Goal: Communication & Community: Ask a question

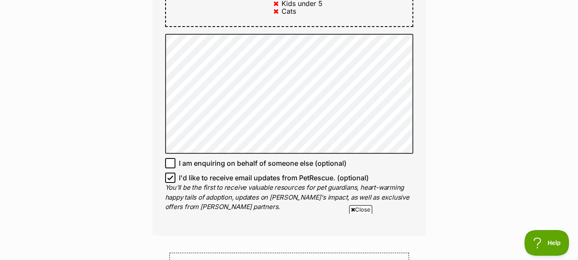
scroll to position [642, 0]
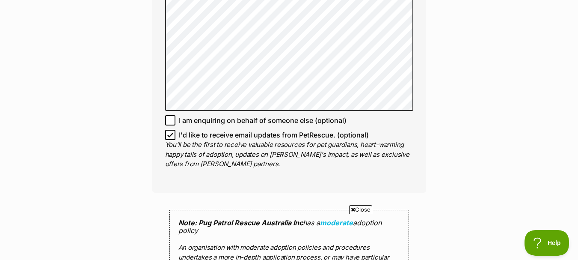
click at [169, 133] on icon at bounding box center [170, 135] width 5 height 4
click at [169, 130] on input "I'd like to receive email updates from PetRescue. (optional)" at bounding box center [170, 135] width 10 height 10
checkbox input "false"
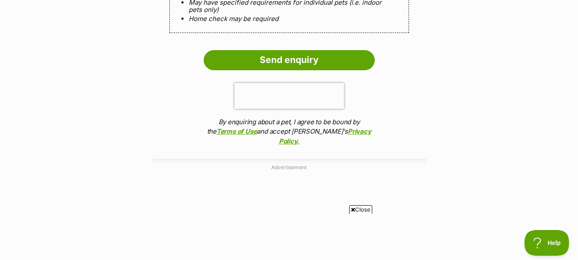
scroll to position [899, 0]
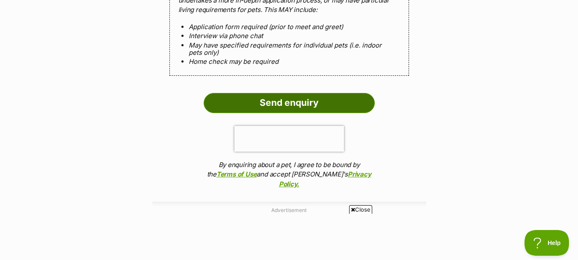
click at [268, 93] on input "Send enquiry" at bounding box center [289, 103] width 171 height 20
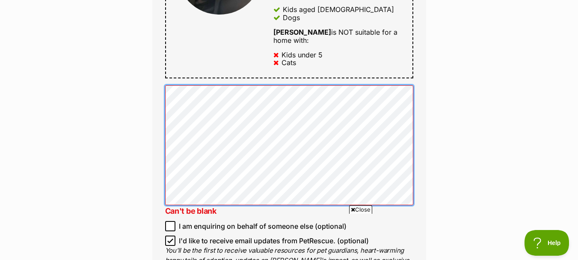
scroll to position [642, 0]
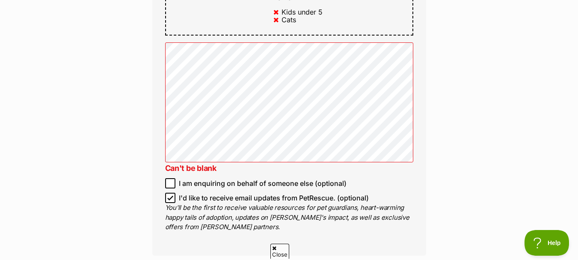
click at [171, 196] on icon at bounding box center [170, 198] width 5 height 4
click at [171, 193] on input "I'd like to receive email updates from PetRescue. (optional)" at bounding box center [170, 198] width 10 height 10
checkbox input "false"
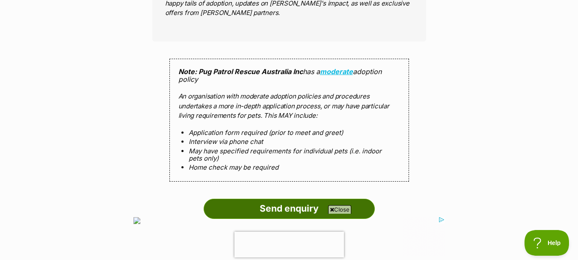
scroll to position [0, 0]
click at [281, 199] on input "Send enquiry" at bounding box center [289, 209] width 171 height 20
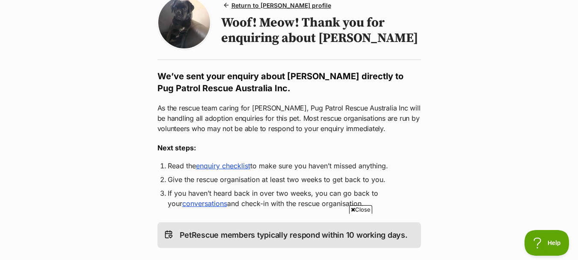
scroll to position [128, 0]
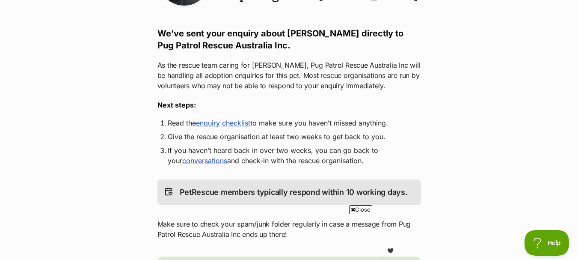
click at [230, 125] on link "enquiry checklist" at bounding box center [223, 123] width 54 height 9
